Goal: Transaction & Acquisition: Purchase product/service

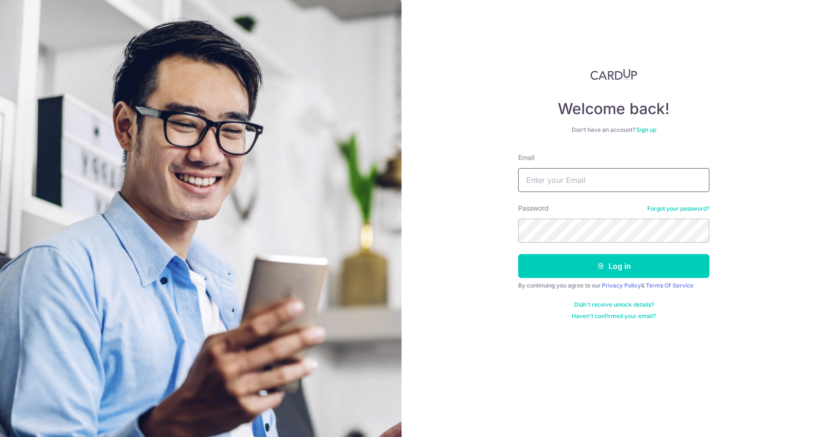
click at [572, 178] on input "Email" at bounding box center [613, 180] width 191 height 24
type input "[PERSON_NAME][EMAIL_ADDRESS][DOMAIN_NAME]"
click at [518, 254] on button "Log in" at bounding box center [613, 266] width 191 height 24
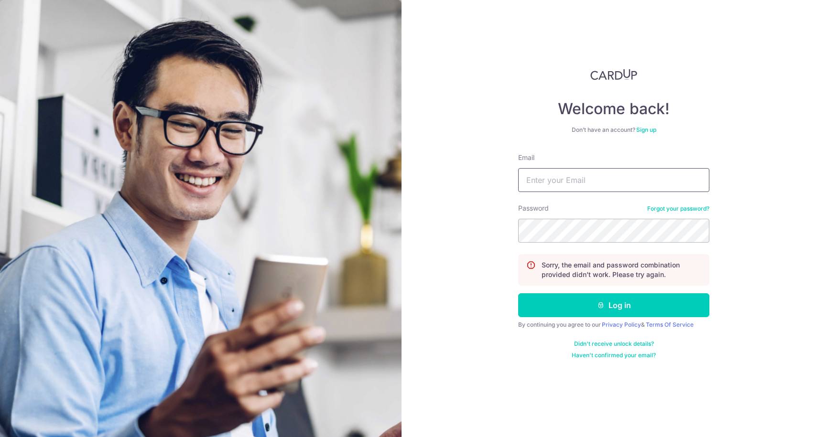
click at [557, 187] on input "Email" at bounding box center [613, 180] width 191 height 24
type input "[PERSON_NAME][EMAIL_ADDRESS][DOMAIN_NAME]"
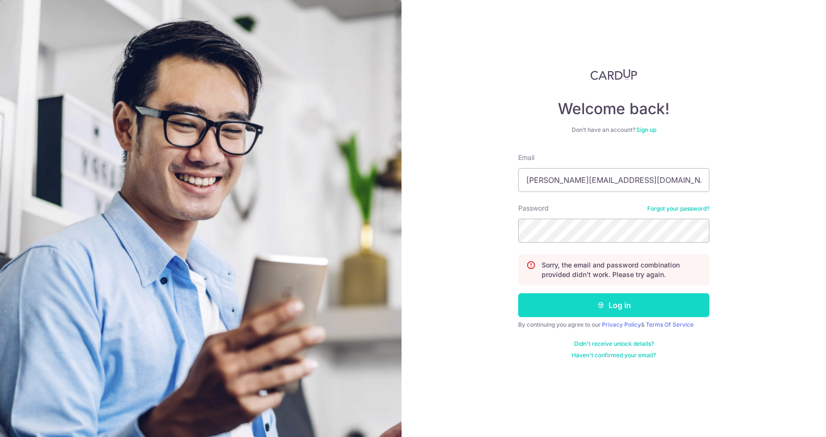
click at [592, 305] on button "Log in" at bounding box center [613, 305] width 191 height 24
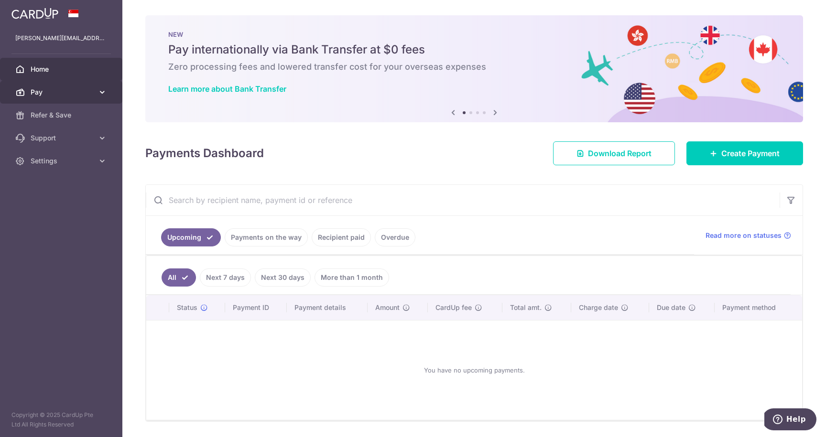
click at [45, 91] on span "Pay" at bounding box center [62, 92] width 63 height 10
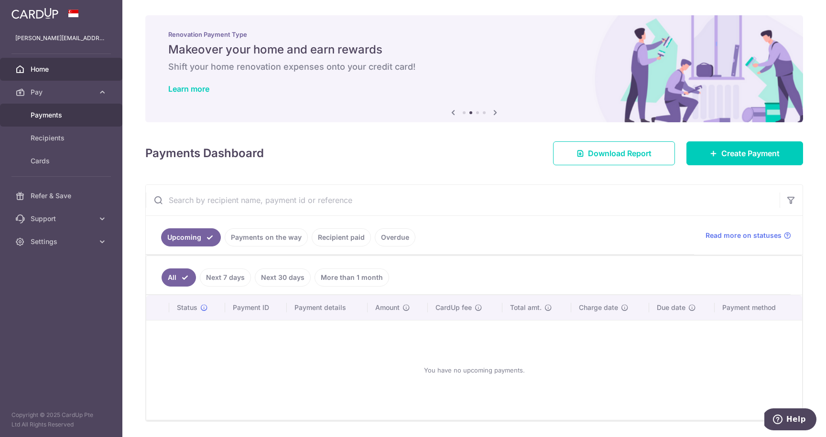
click at [48, 116] on span "Payments" at bounding box center [62, 115] width 63 height 10
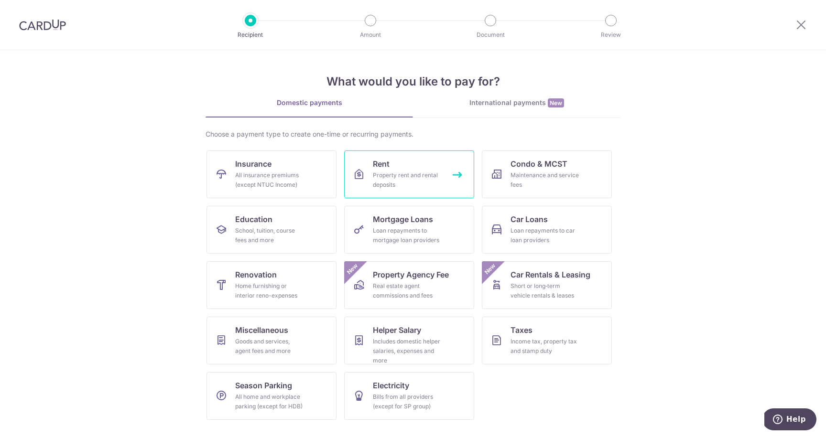
click at [401, 164] on link "Rent Property rent and rental deposits" at bounding box center [409, 175] width 130 height 48
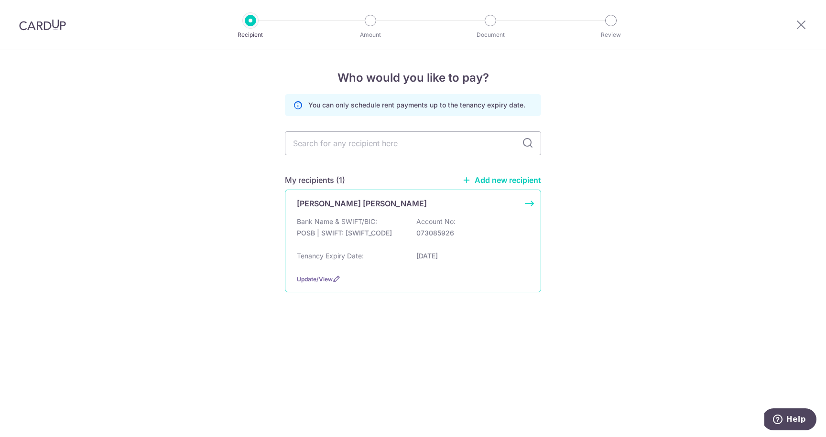
click at [374, 200] on div "[PERSON_NAME] [PERSON_NAME]" at bounding box center [407, 203] width 221 height 11
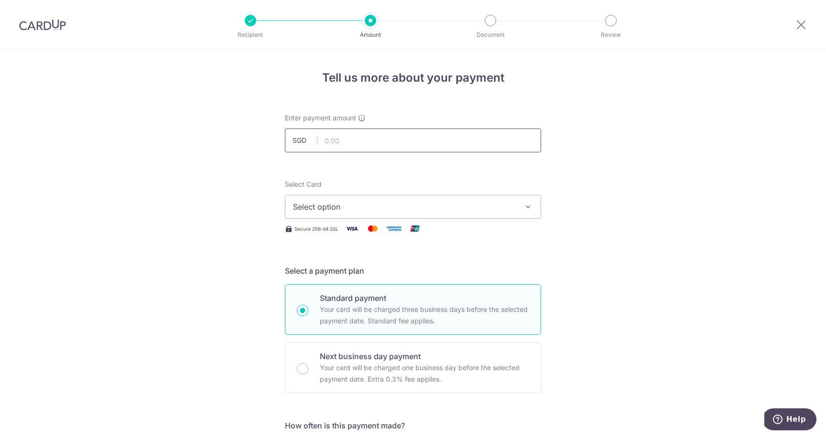
click at [367, 141] on input "text" at bounding box center [413, 141] width 256 height 24
type input "3,350.00"
click at [352, 204] on span "Select option" at bounding box center [404, 206] width 223 height 11
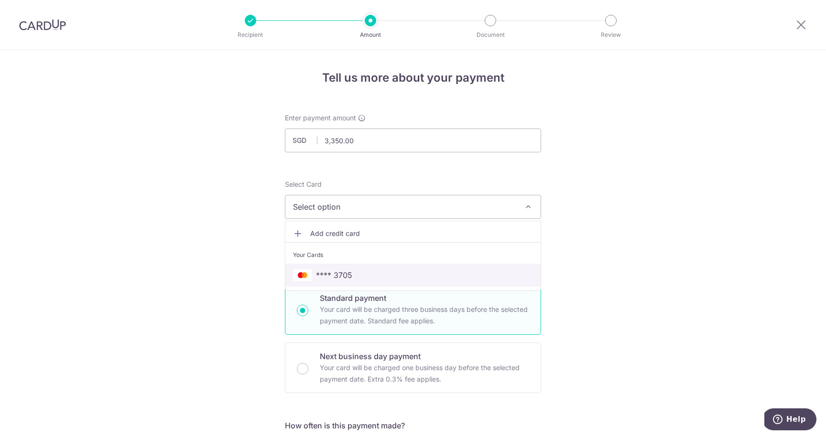
click at [332, 271] on span "**** 3705" at bounding box center [334, 275] width 36 height 11
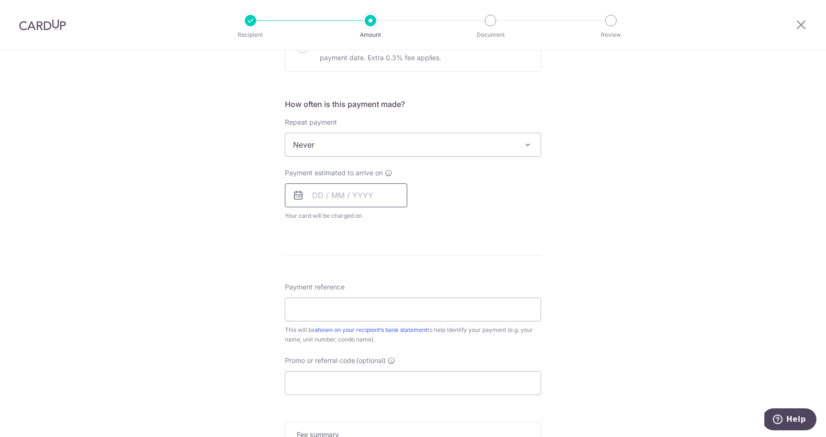
scroll to position [341, 0]
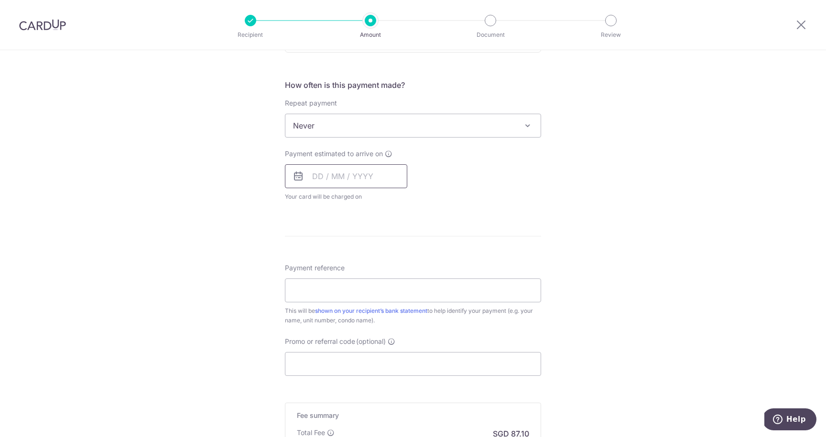
click at [327, 174] on input "text" at bounding box center [346, 176] width 122 height 24
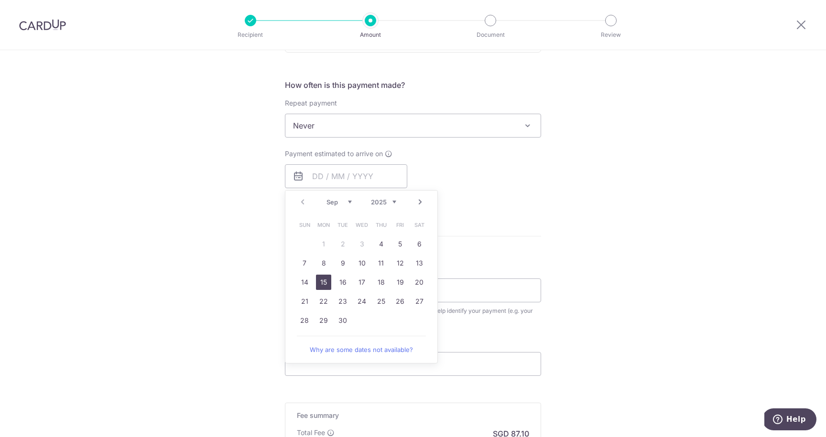
click at [325, 281] on link "15" at bounding box center [323, 282] width 15 height 15
type input "15/09/2025"
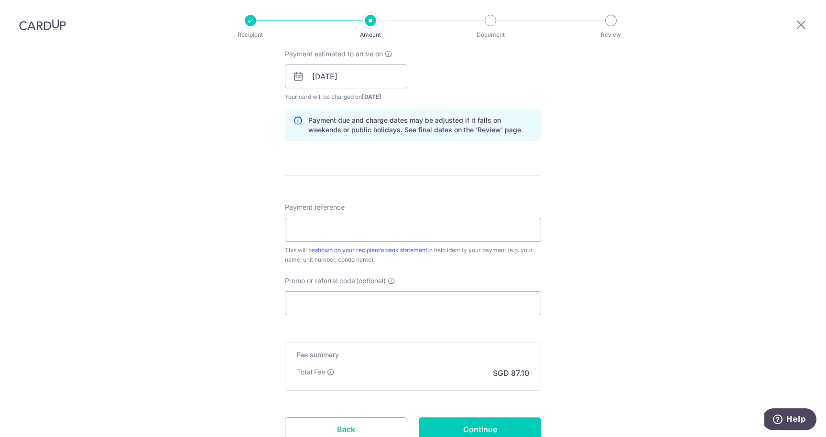
scroll to position [444, 0]
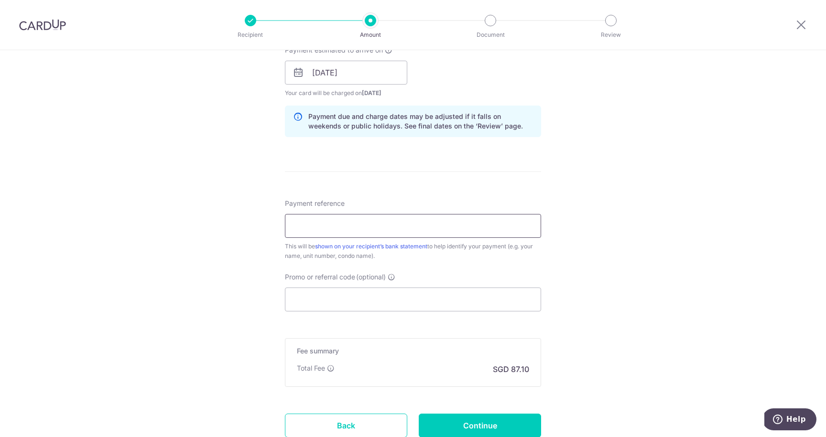
click at [353, 232] on input "Payment reference" at bounding box center [413, 226] width 256 height 24
type input "Rent"
click at [392, 299] on input "Promo or referral code (optional)" at bounding box center [413, 300] width 256 height 24
paste input "SAVERENT179"
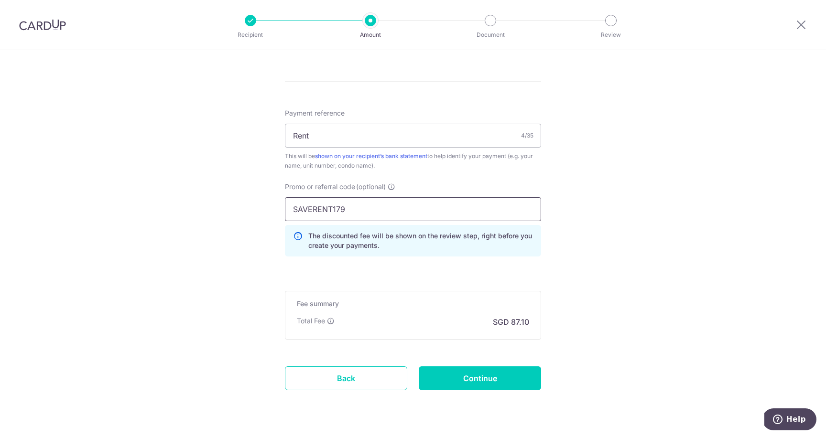
scroll to position [541, 0]
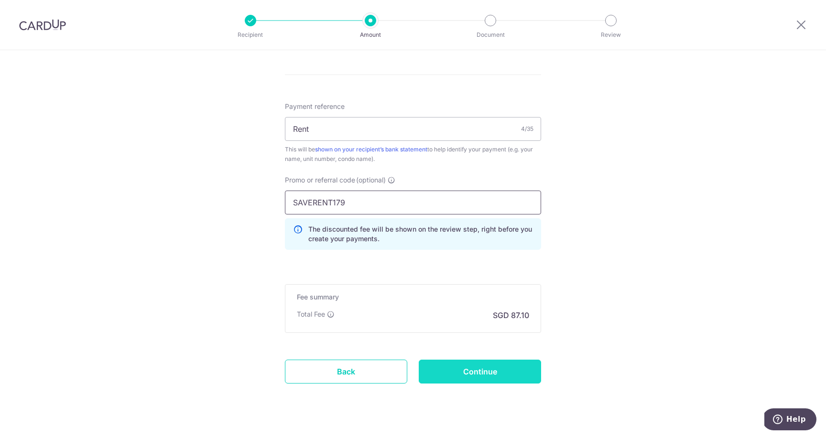
type input "SAVERENT179"
click at [459, 374] on input "Continue" at bounding box center [480, 372] width 122 height 24
type input "Create Schedule"
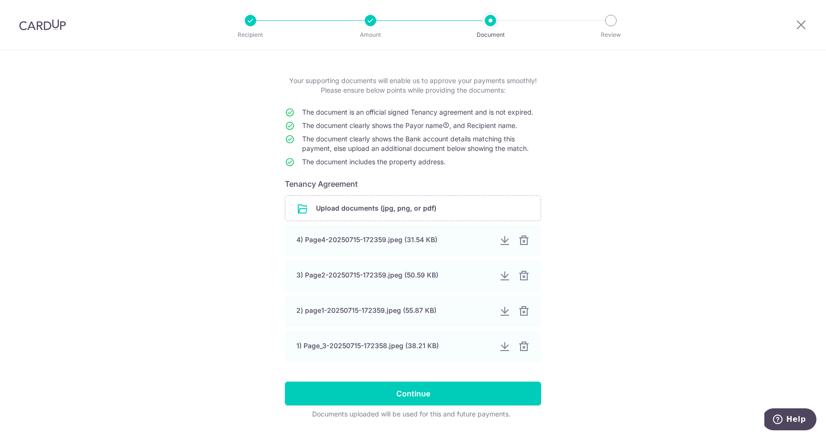
scroll to position [64, 0]
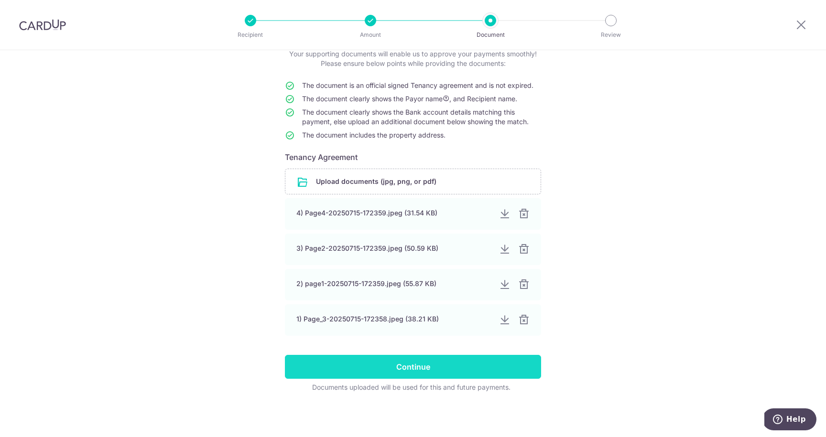
click at [427, 368] on input "Continue" at bounding box center [413, 367] width 256 height 24
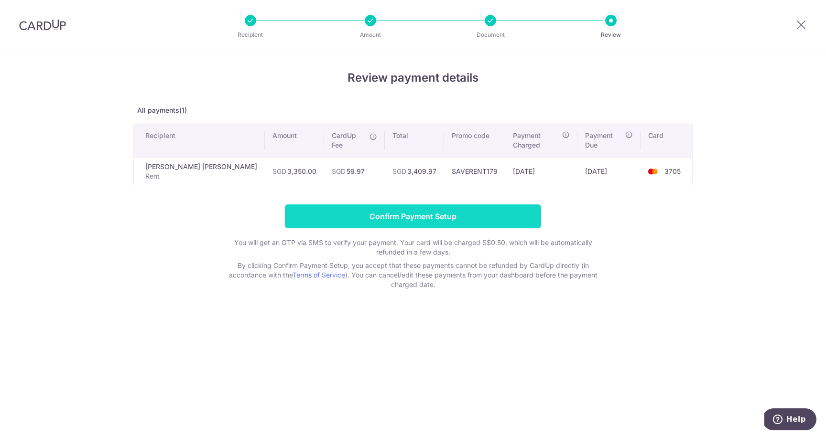
click at [511, 211] on input "Confirm Payment Setup" at bounding box center [413, 217] width 256 height 24
